Goal: Communication & Community: Answer question/provide support

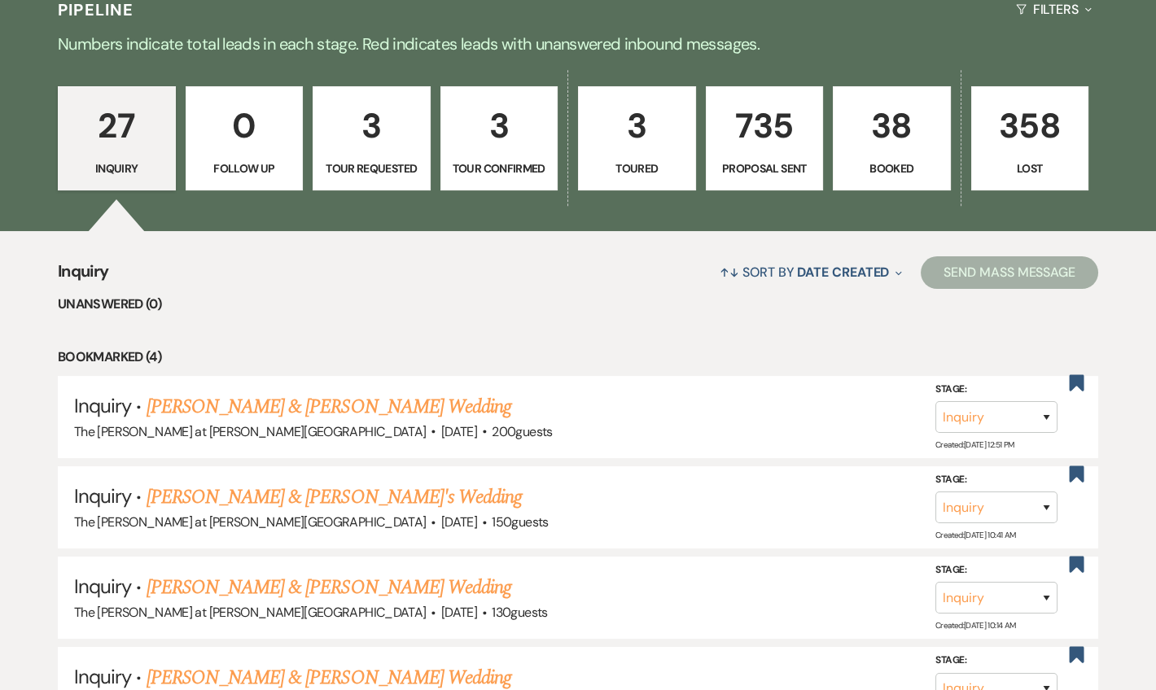
click at [519, 157] on link "3 Tour Confirmed" at bounding box center [499, 138] width 118 height 104
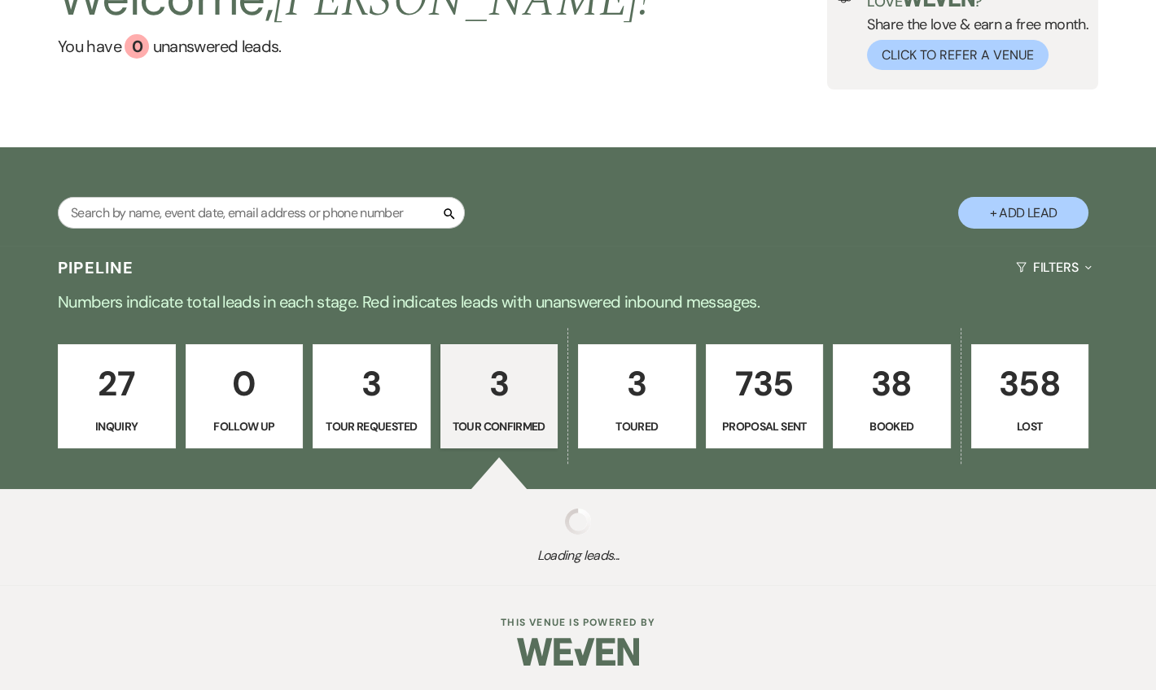
select select "4"
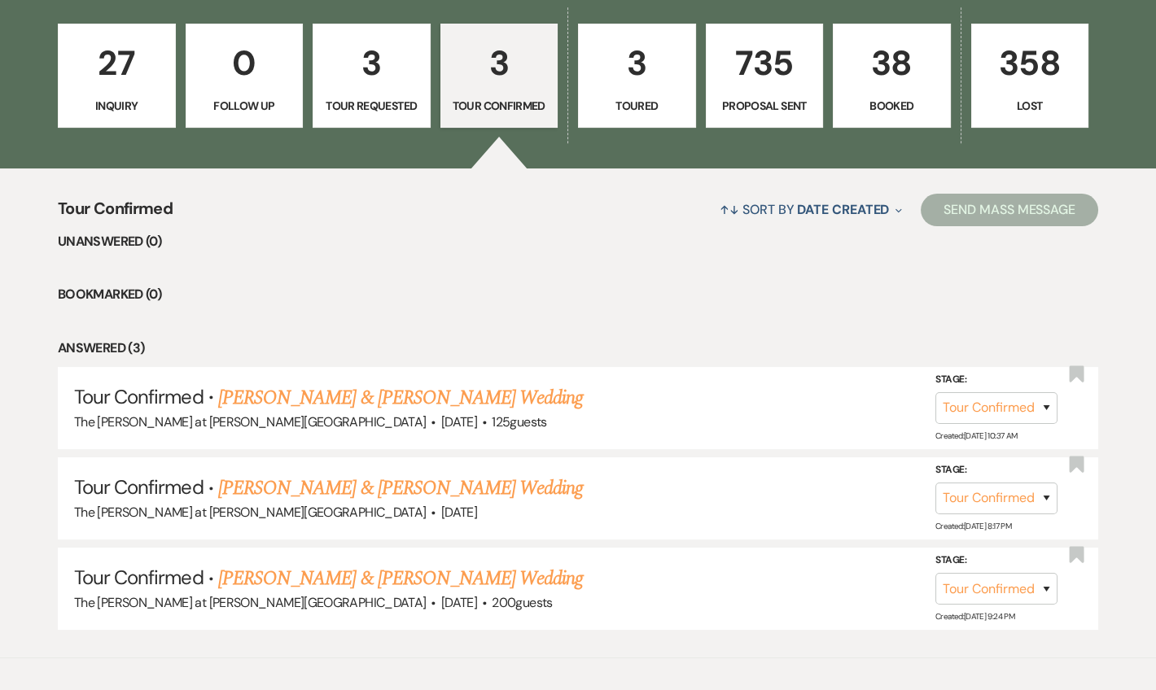
scroll to position [525, 0]
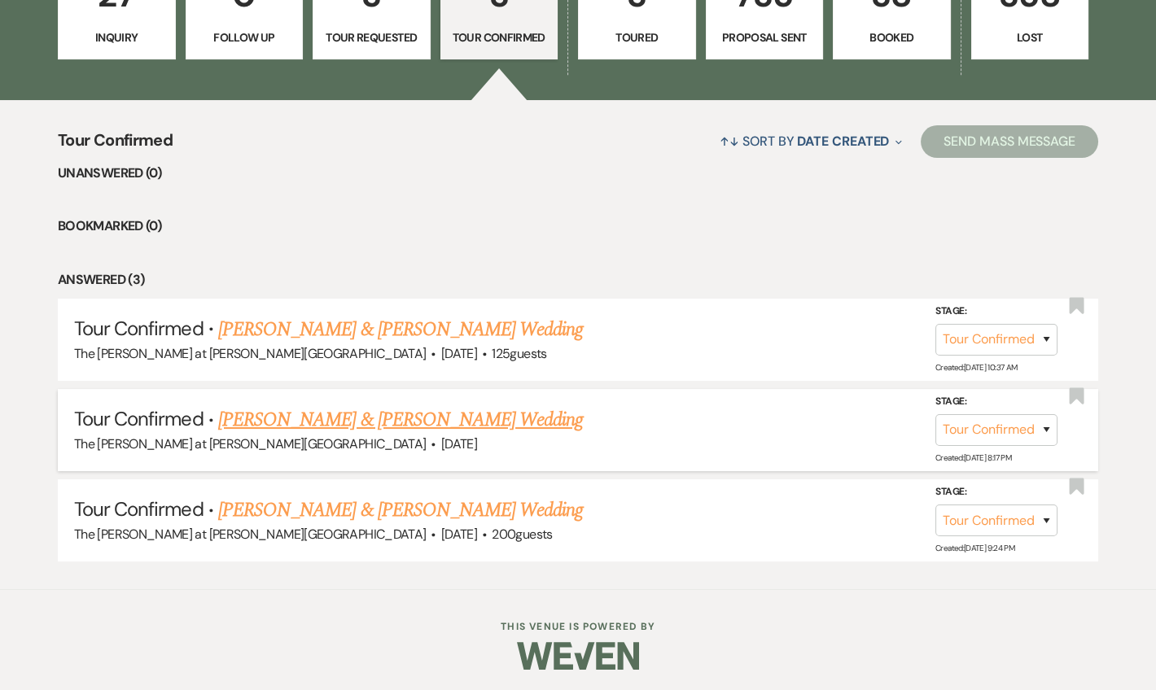
click at [284, 422] on link "[PERSON_NAME] & [PERSON_NAME] Wedding" at bounding box center [400, 419] width 365 height 29
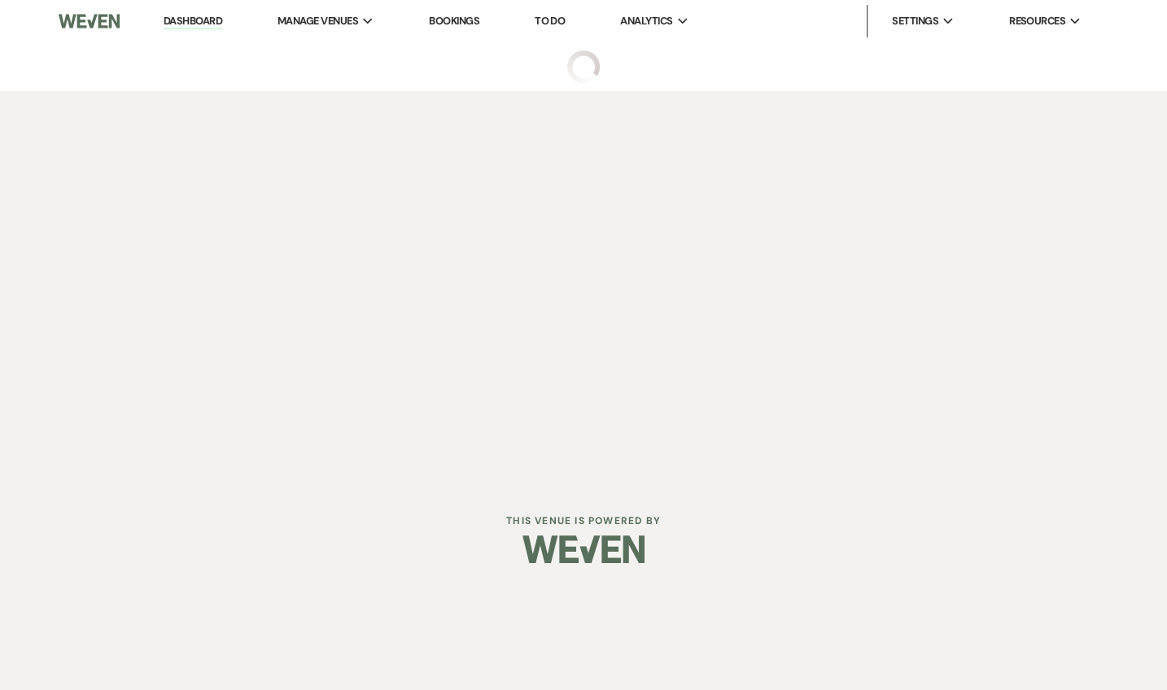
select select "4"
select select "5"
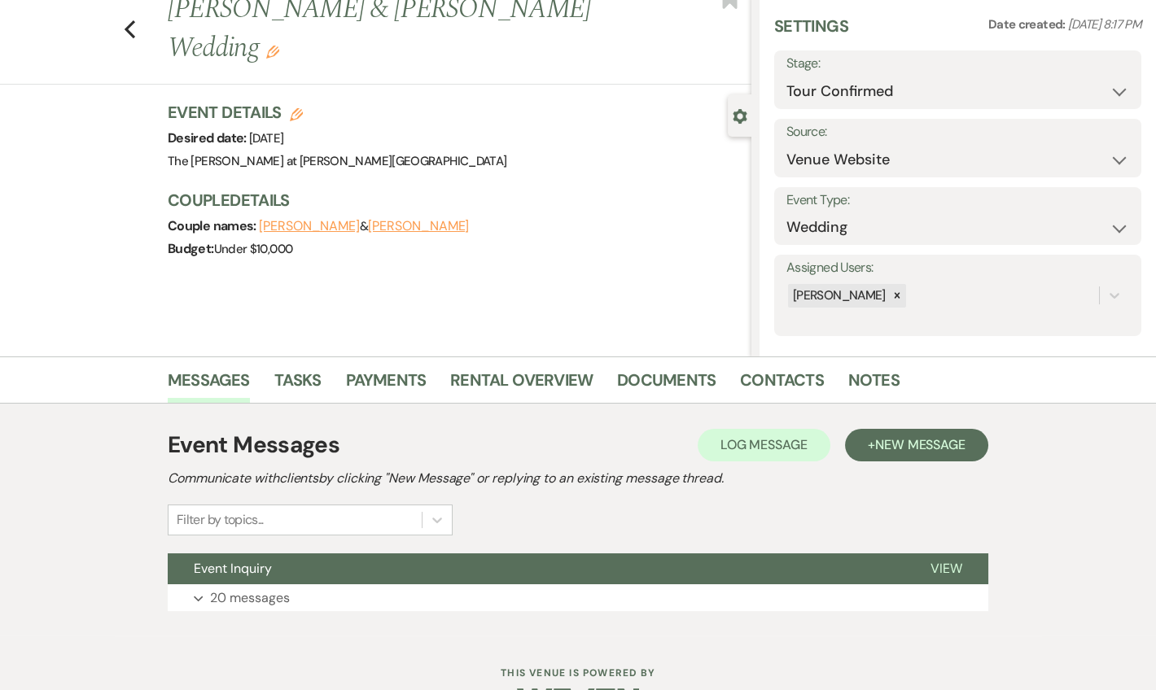
scroll to position [101, 0]
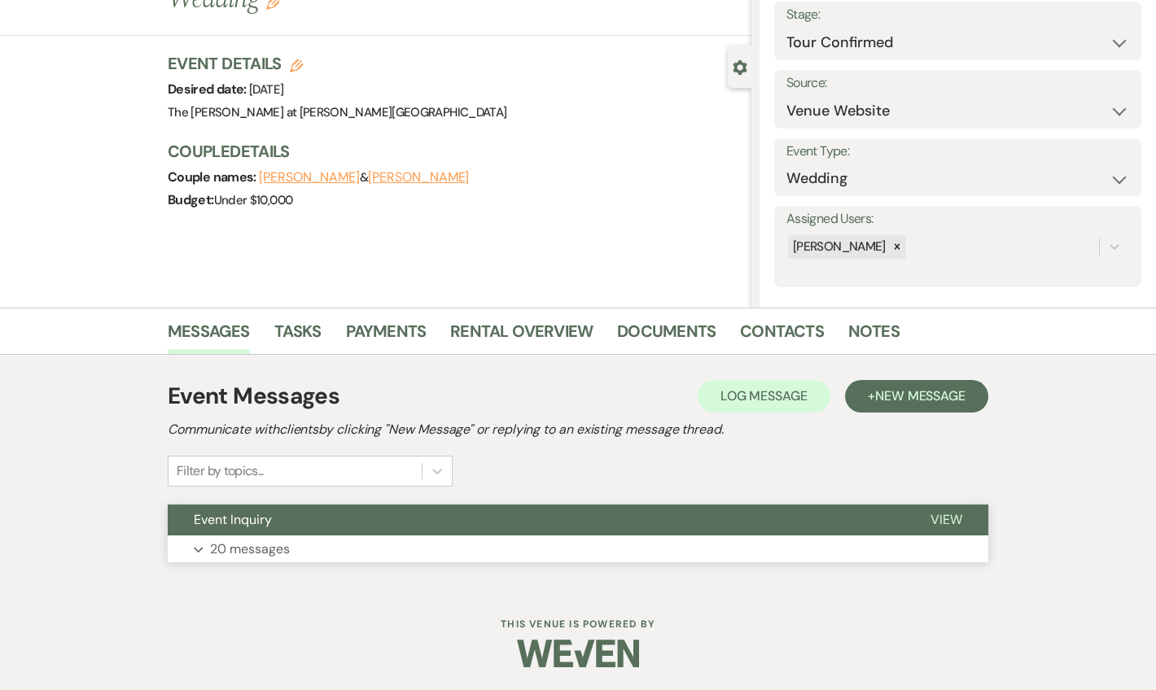
click at [276, 552] on p "20 messages" at bounding box center [250, 549] width 80 height 21
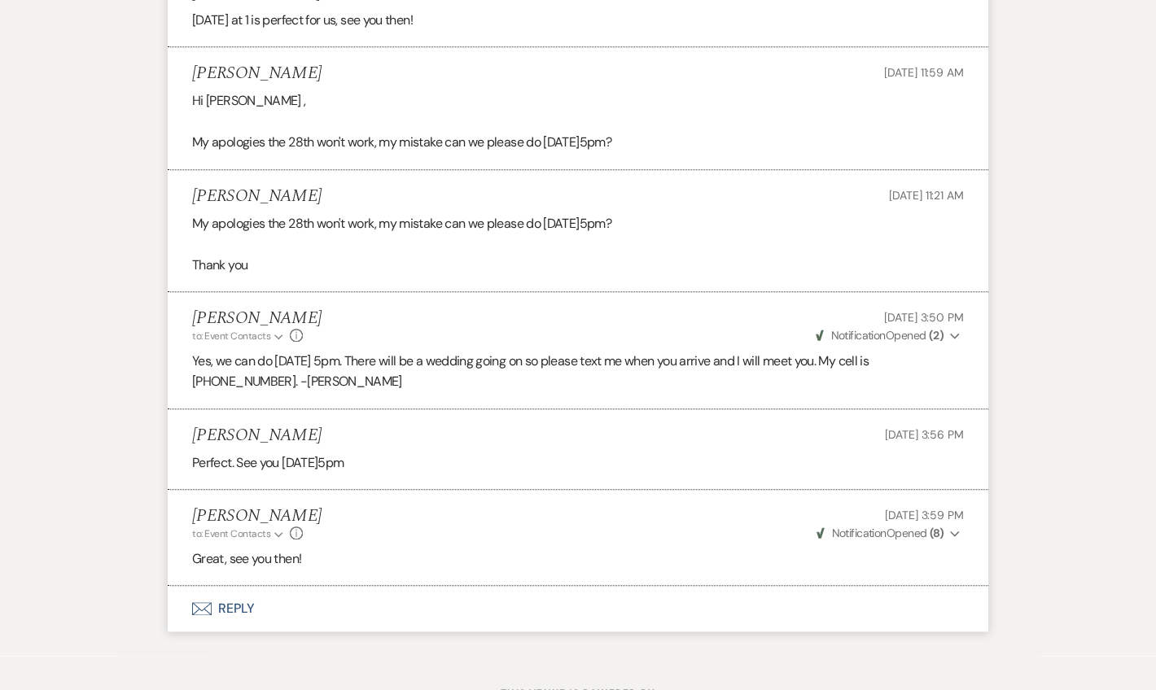
scroll to position [4348, 0]
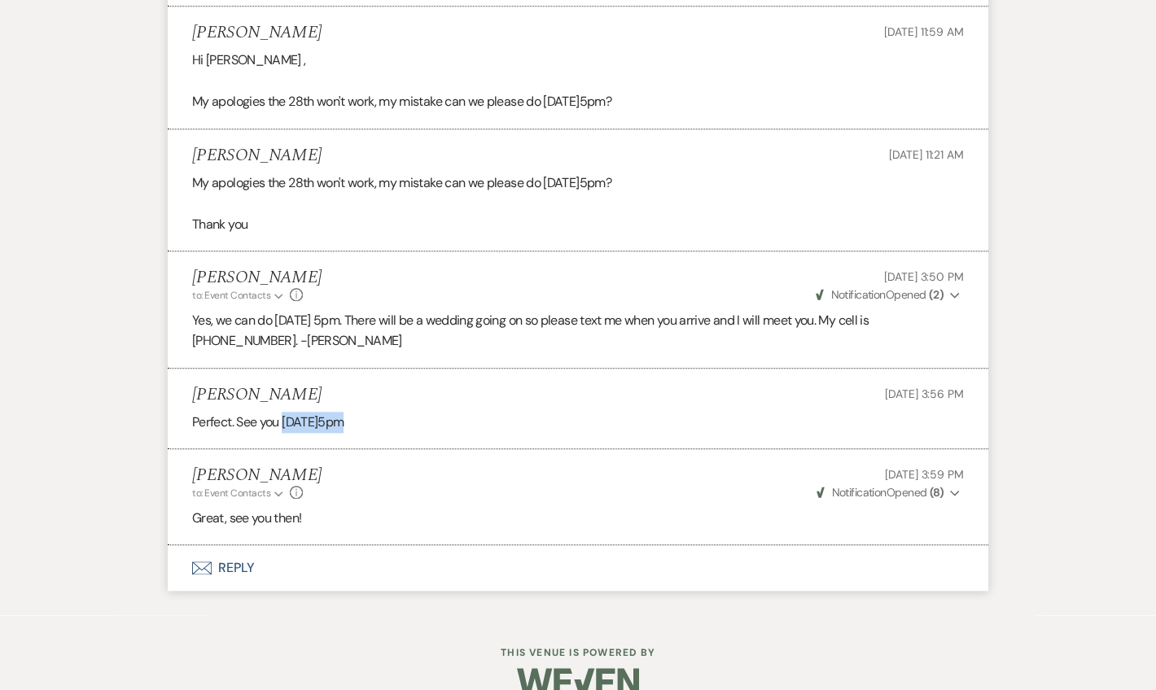
drag, startPoint x: 354, startPoint y: 392, endPoint x: 285, endPoint y: 387, distance: 69.4
click at [285, 412] on p "Perfect. See you [DATE]5pm" at bounding box center [578, 422] width 772 height 21
copy p "[DATE]5pm"
click at [234, 545] on button "Envelope Reply" at bounding box center [578, 568] width 821 height 46
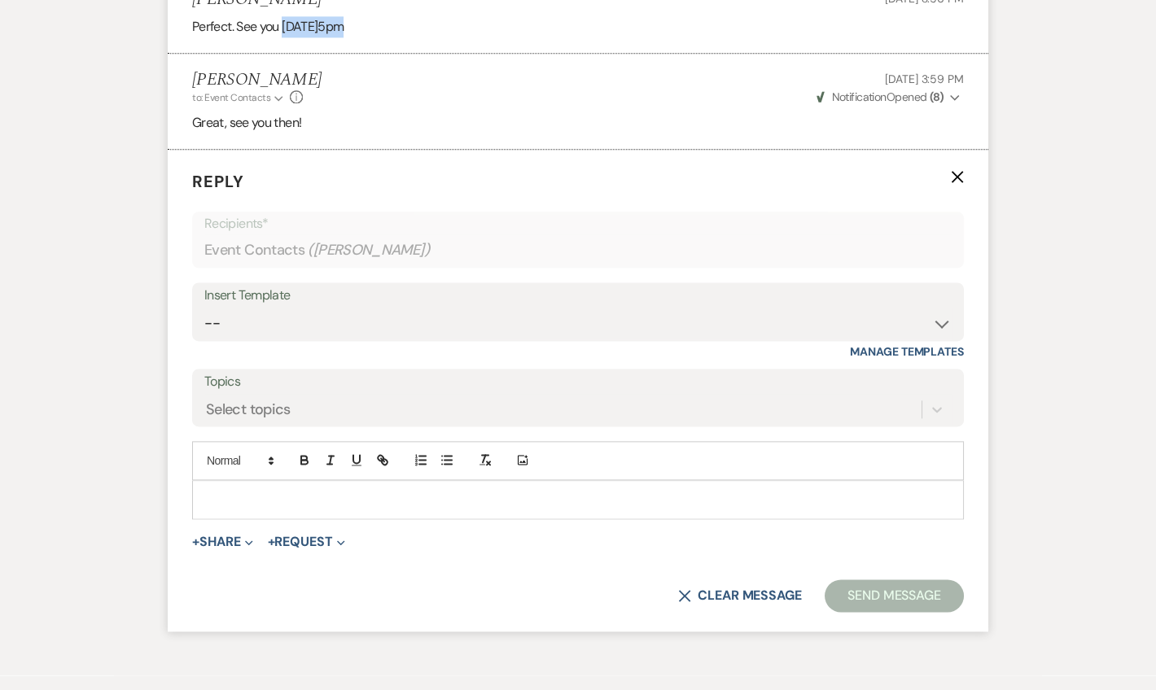
scroll to position [4760, 0]
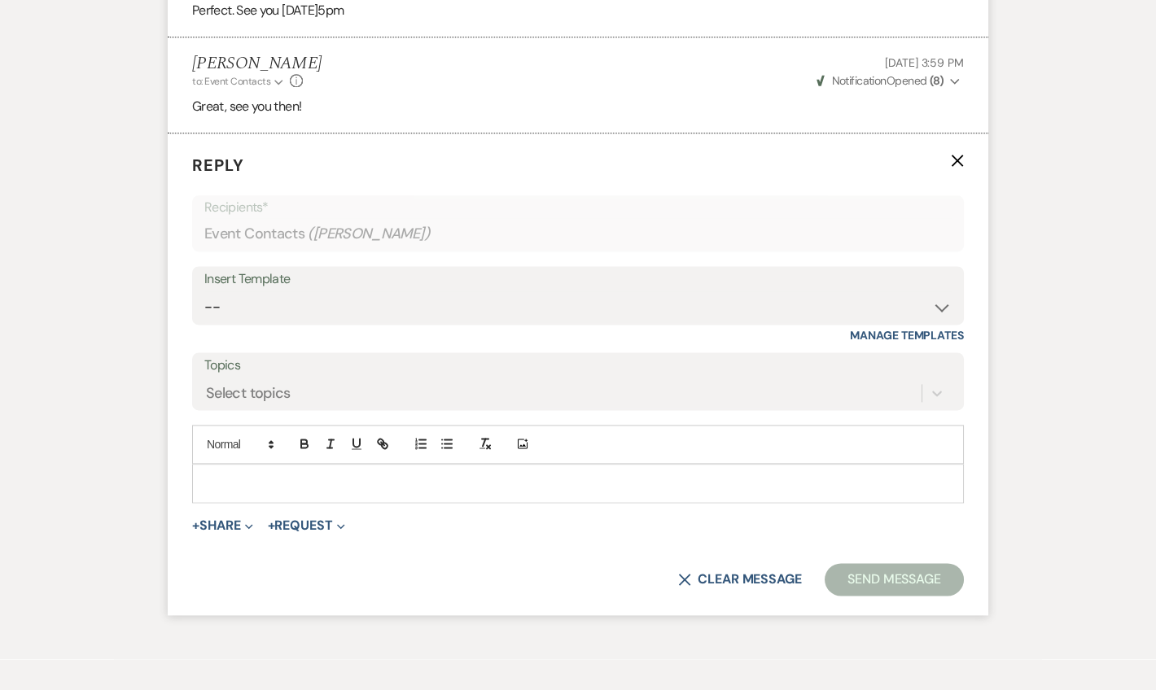
click at [260, 475] on p at bounding box center [578, 484] width 746 height 18
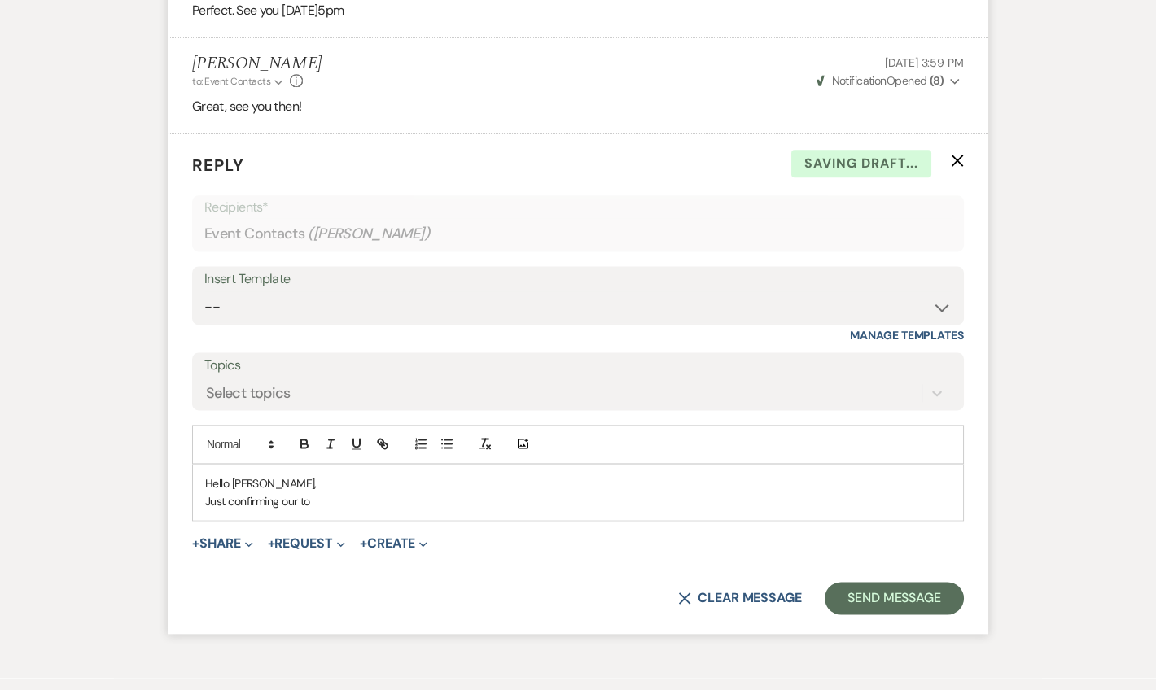
click at [260, 465] on div "Hello [PERSON_NAME], Just confirming our to" at bounding box center [578, 493] width 770 height 56
click at [318, 492] on p "Just confirming our to" at bounding box center [578, 501] width 746 height 18
click at [366, 465] on div "Hello [PERSON_NAME], Just confirming our tour for [DATE] at 5pm. J" at bounding box center [578, 493] width 770 height 56
click at [804, 492] on p "Just confirming our tour for [DATE] at 5pm. Please let me know if you need to r…" at bounding box center [578, 501] width 746 height 18
click at [252, 492] on p "Just confirming our tour for [DATE] at 5pm. Please let me know if you need to r…" at bounding box center [578, 501] width 746 height 18
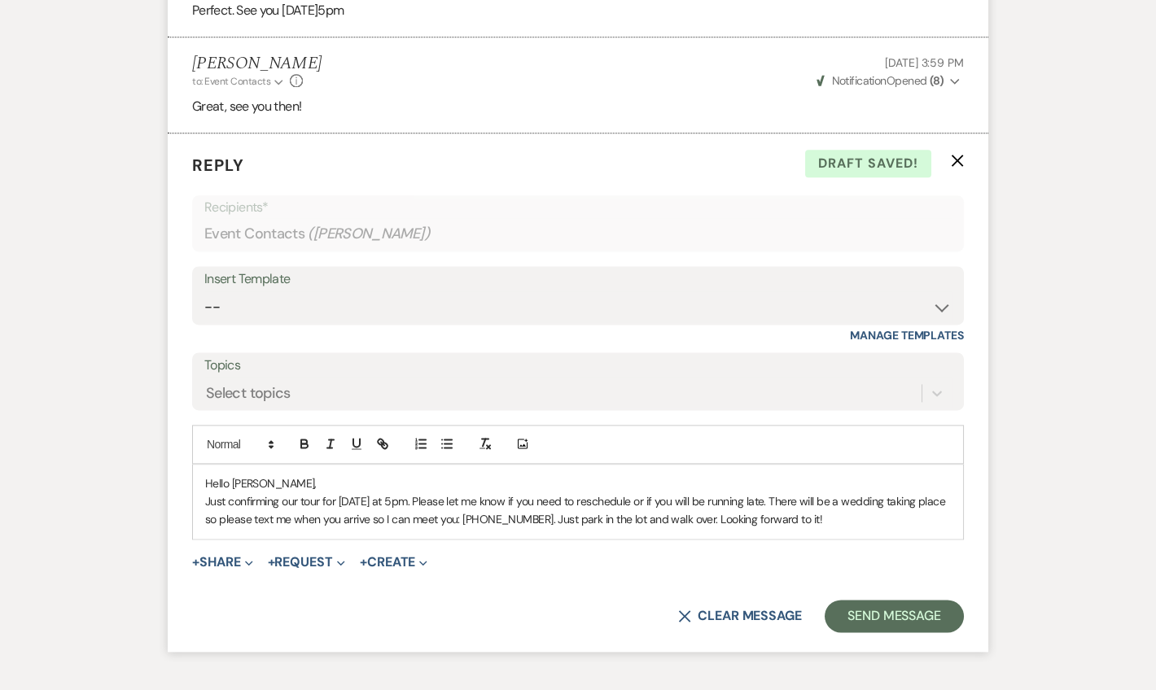
click at [619, 492] on p "Just confirming our tour for [DATE] at 5pm. Please let me know if you need to r…" at bounding box center [578, 510] width 746 height 37
drag, startPoint x: 594, startPoint y: 488, endPoint x: 574, endPoint y: 489, distance: 20.4
click at [574, 492] on p "Just confirming our tour for [DATE] at 5pm. Please let me know if you need to r…" at bounding box center [578, 510] width 746 height 37
drag, startPoint x: 817, startPoint y: 496, endPoint x: 844, endPoint y: 496, distance: 26.9
click at [818, 496] on p "Just confirming our tour for [DATE] at 5pm. Please let me know if you need to r…" at bounding box center [578, 510] width 746 height 37
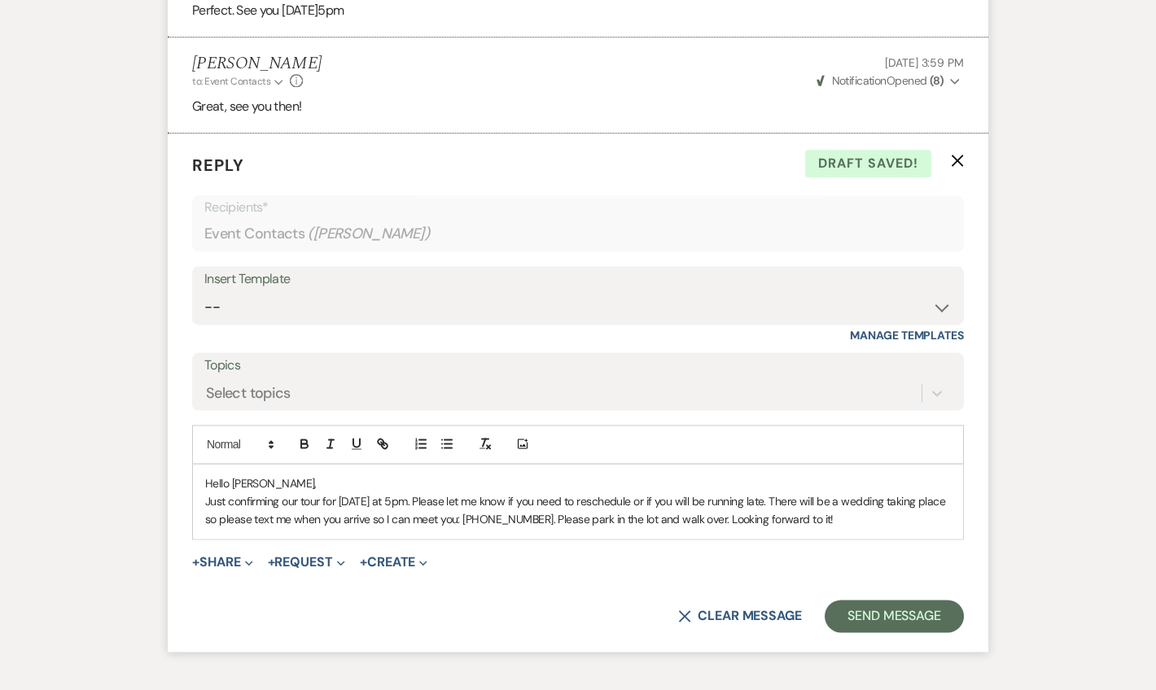
click at [874, 497] on p "Just confirming our tour for [DATE] at 5pm. Please let me know if you need to r…" at bounding box center [578, 510] width 746 height 37
click at [738, 492] on p "Just confirming our tour for [DATE] at 5pm. Please let me know if you need to r…" at bounding box center [578, 510] width 746 height 37
click at [934, 492] on p "Just confirming our tour for [DATE] at 5pm. Please let me know if you need to r…" at bounding box center [578, 510] width 746 height 37
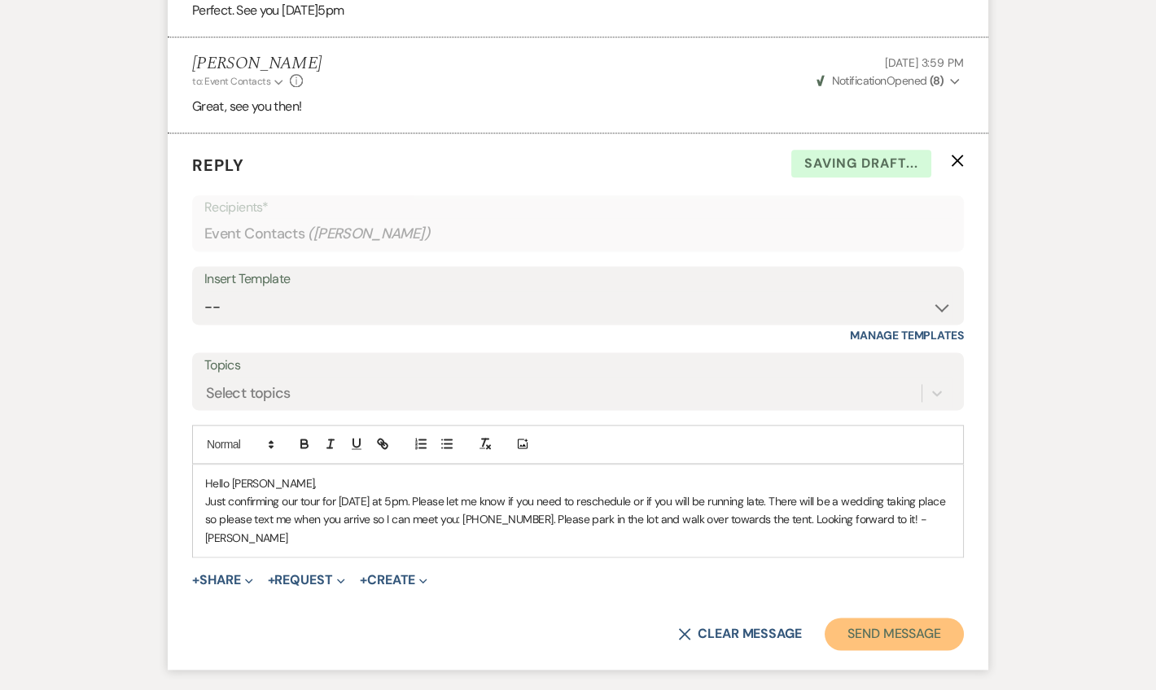
click at [896, 618] on button "Send Message" at bounding box center [894, 634] width 139 height 33
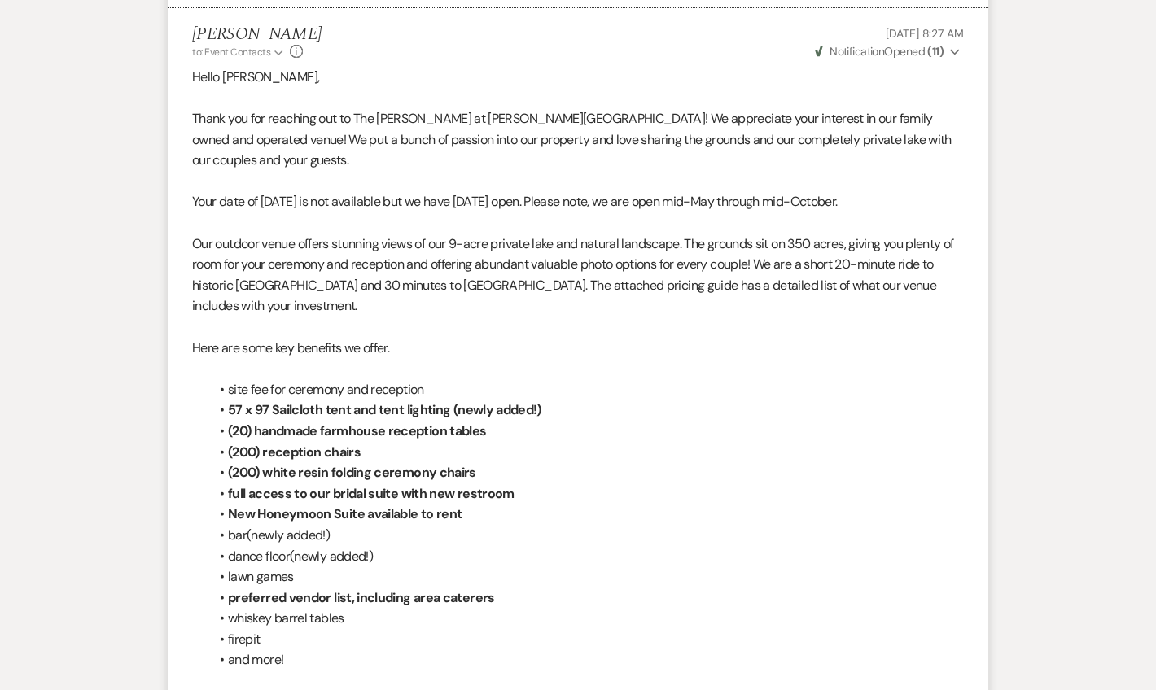
scroll to position [0, 0]
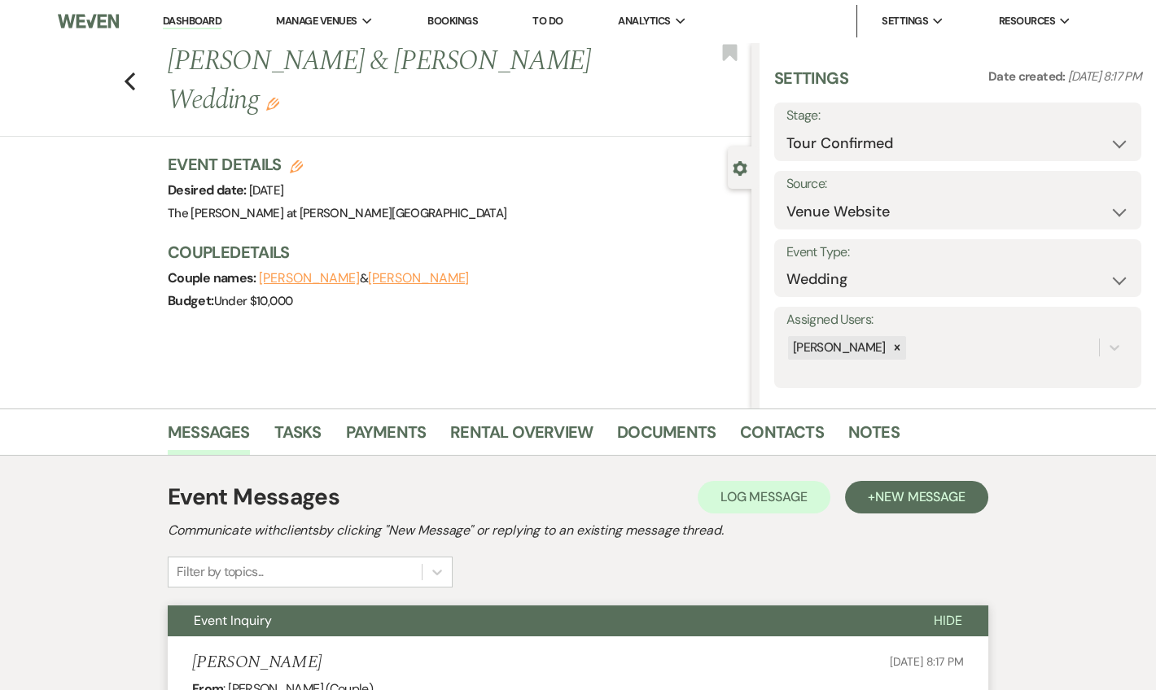
click at [189, 20] on link "Dashboard" at bounding box center [192, 21] width 59 height 15
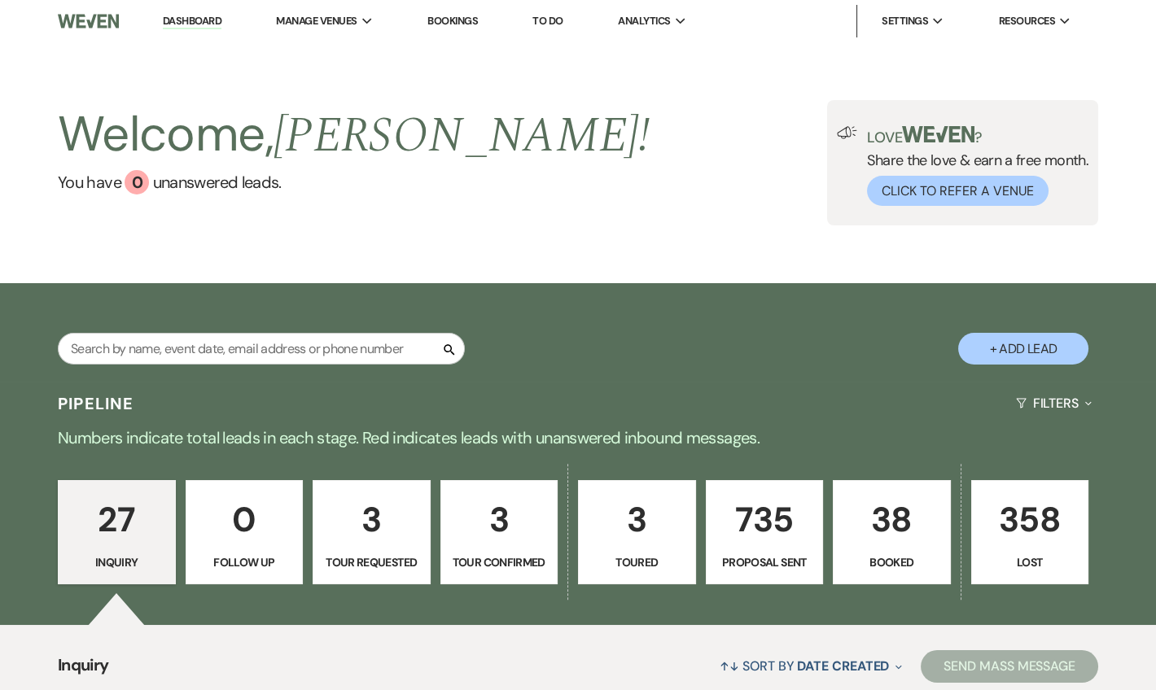
click at [183, 20] on link "Dashboard" at bounding box center [192, 21] width 59 height 15
